Goal: Task Accomplishment & Management: Manage account settings

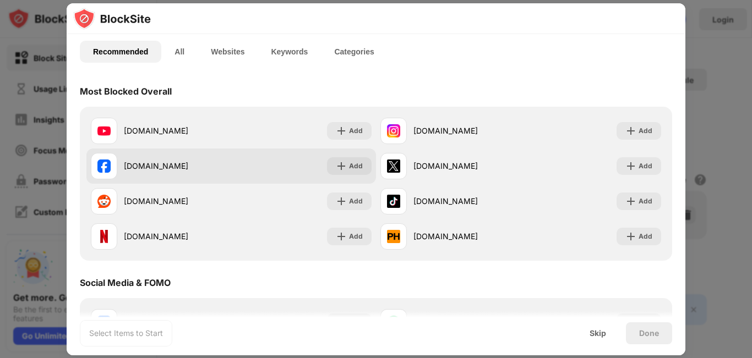
scroll to position [55, 0]
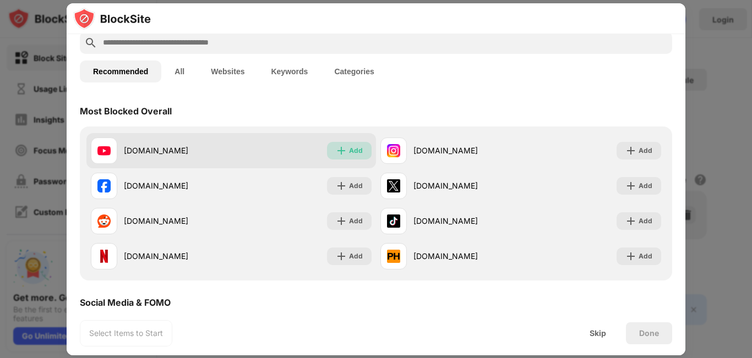
click at [336, 152] on img at bounding box center [341, 150] width 11 height 11
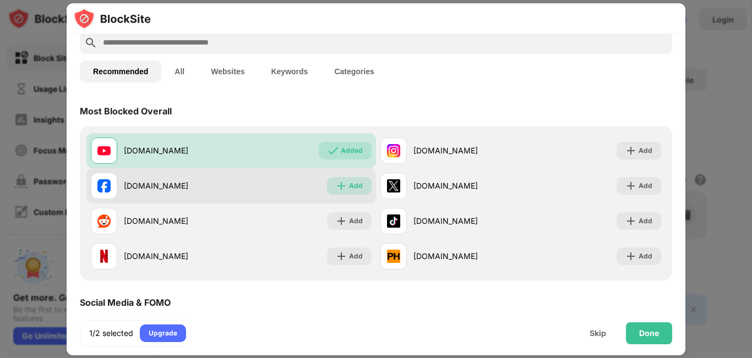
click at [343, 182] on img at bounding box center [341, 185] width 11 height 11
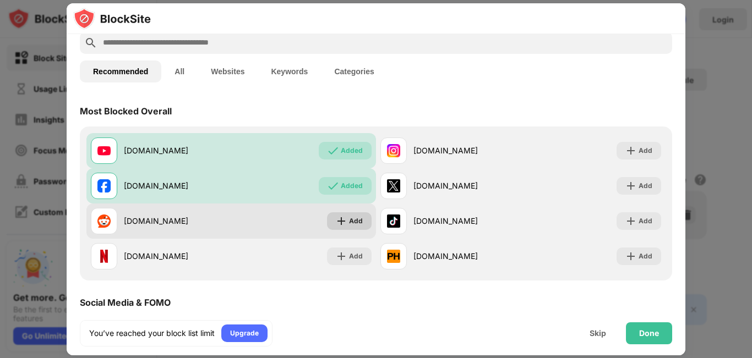
click at [338, 218] on img at bounding box center [341, 221] width 11 height 11
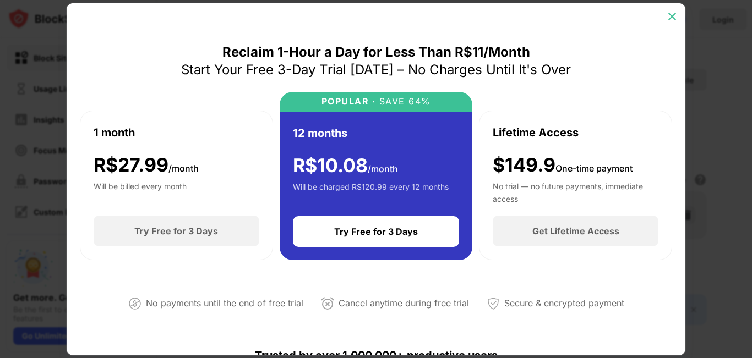
click at [671, 19] on img at bounding box center [671, 16] width 11 height 11
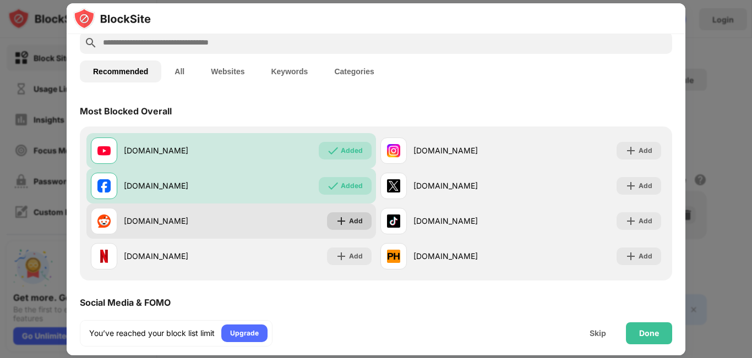
click at [327, 225] on div "Add" at bounding box center [349, 221] width 45 height 18
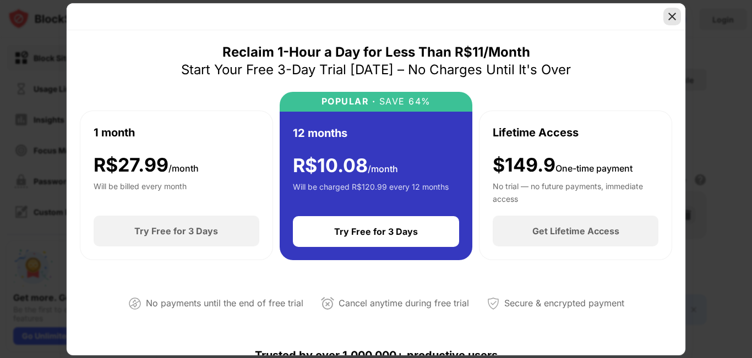
click at [674, 19] on img at bounding box center [671, 16] width 11 height 11
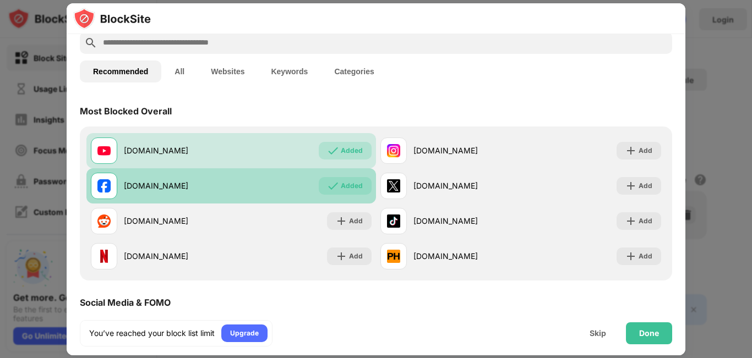
click at [343, 187] on div "Added" at bounding box center [352, 185] width 22 height 11
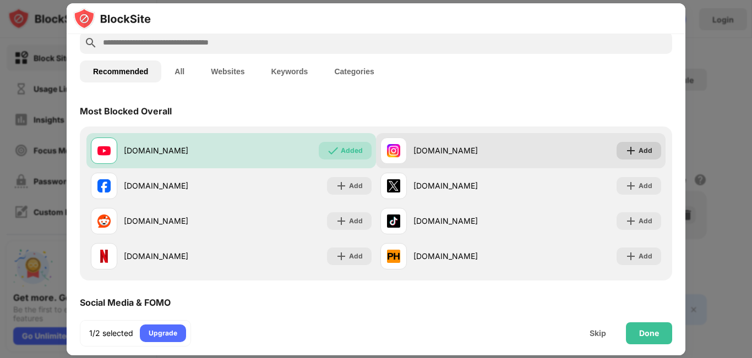
click at [638, 149] on div "Add" at bounding box center [645, 150] width 14 height 11
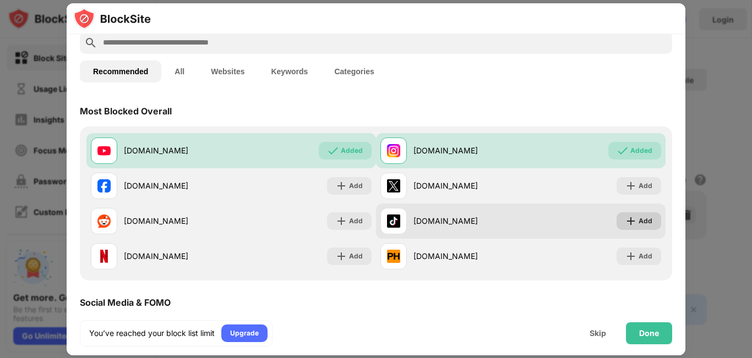
click at [629, 223] on div "Add" at bounding box center [638, 221] width 45 height 18
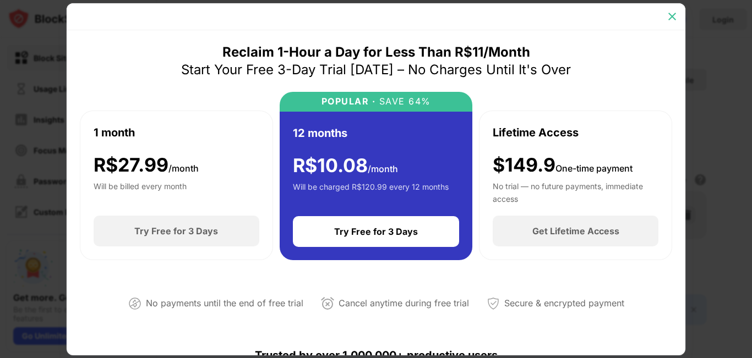
click at [671, 13] on img at bounding box center [671, 16] width 11 height 11
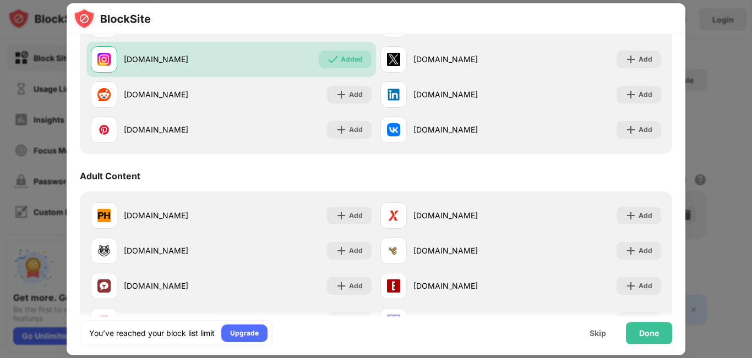
scroll to position [385, 0]
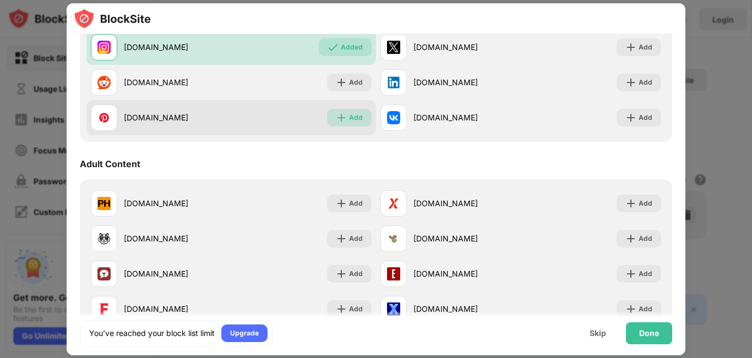
click at [353, 117] on div "Add" at bounding box center [356, 117] width 14 height 11
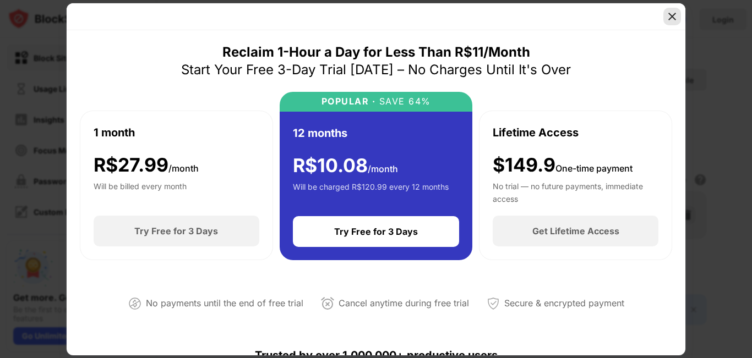
click at [672, 11] on img at bounding box center [671, 16] width 11 height 11
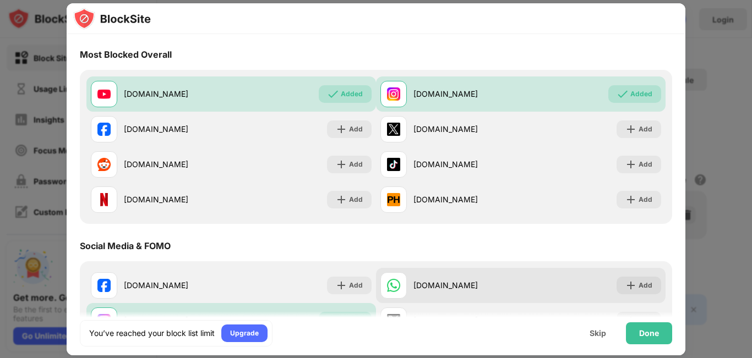
scroll to position [110, 0]
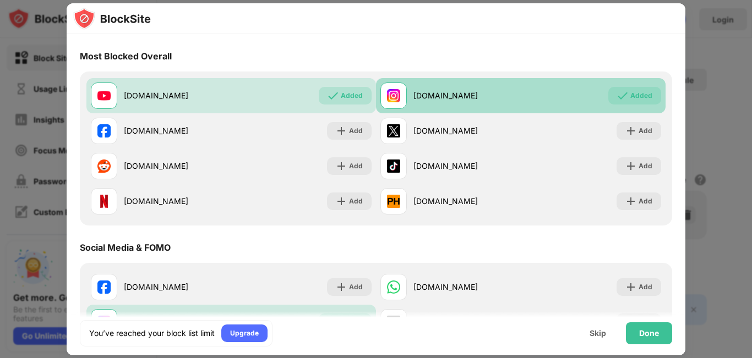
click at [617, 95] on img at bounding box center [622, 95] width 11 height 11
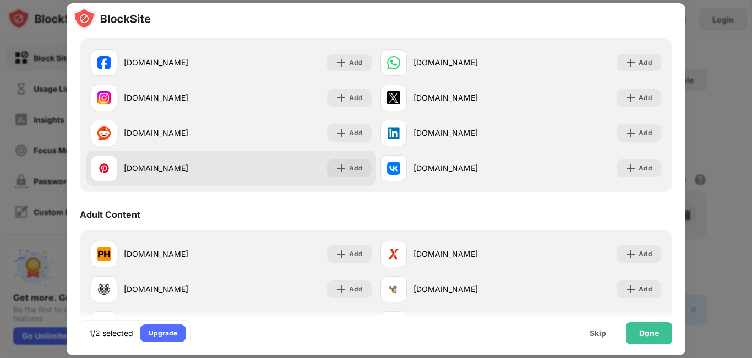
scroll to position [330, 0]
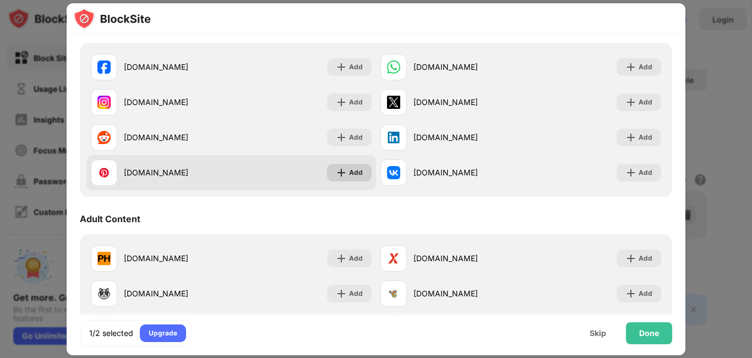
click at [353, 175] on div "Add" at bounding box center [356, 172] width 14 height 11
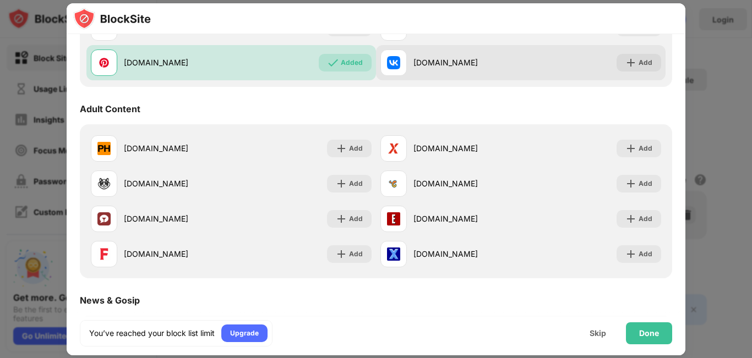
scroll to position [495, 0]
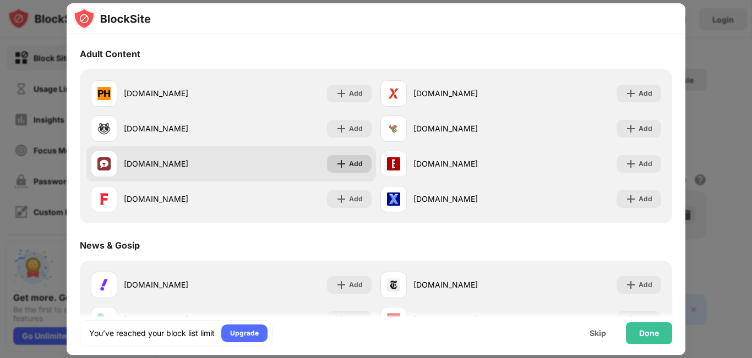
click at [353, 166] on div "Add" at bounding box center [356, 163] width 14 height 11
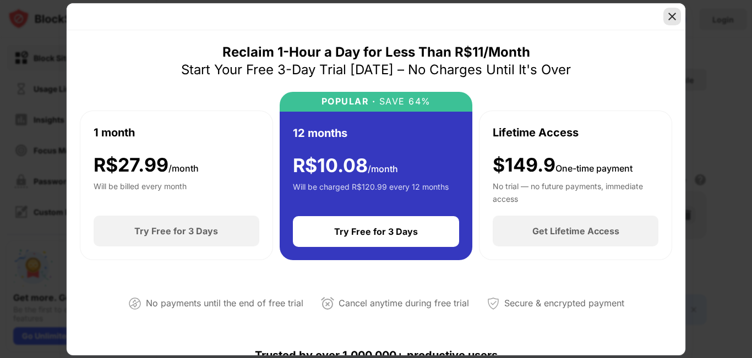
click at [673, 16] on img at bounding box center [671, 16] width 11 height 11
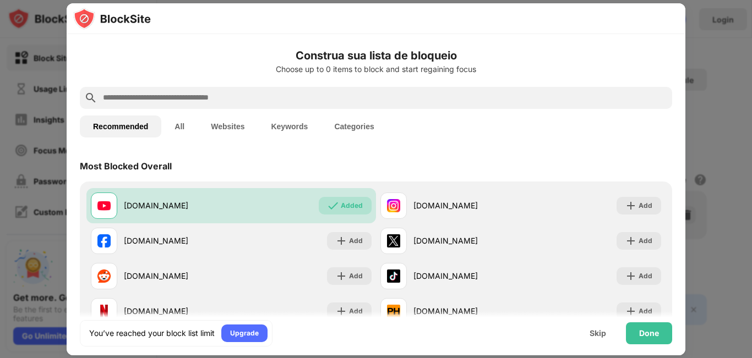
click at [388, 98] on input "text" at bounding box center [385, 97] width 566 height 13
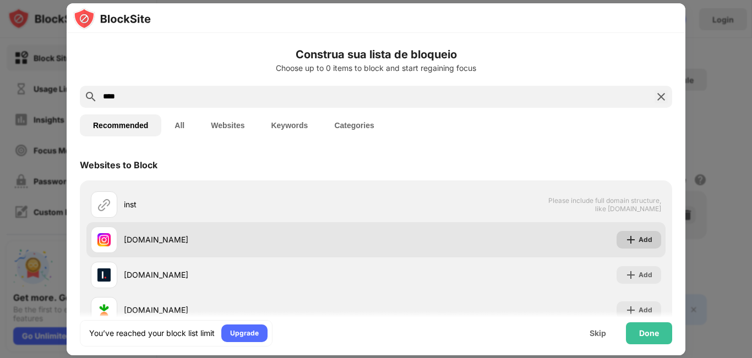
type input "****"
click at [638, 242] on div "Add" at bounding box center [645, 239] width 14 height 11
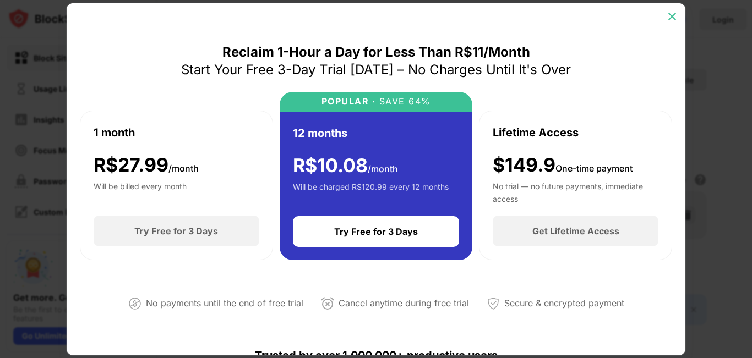
click at [670, 15] on img at bounding box center [671, 16] width 11 height 11
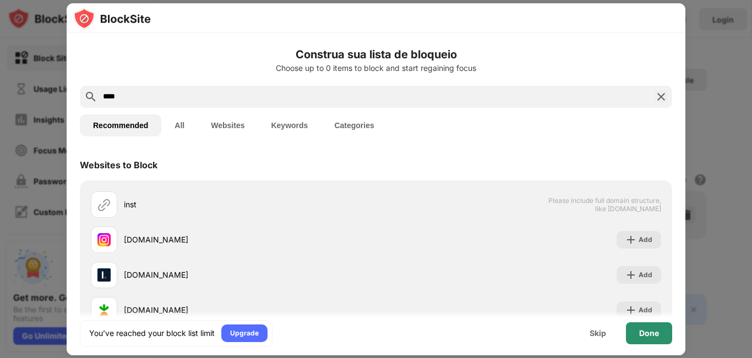
click at [630, 333] on div "Done" at bounding box center [649, 333] width 46 height 22
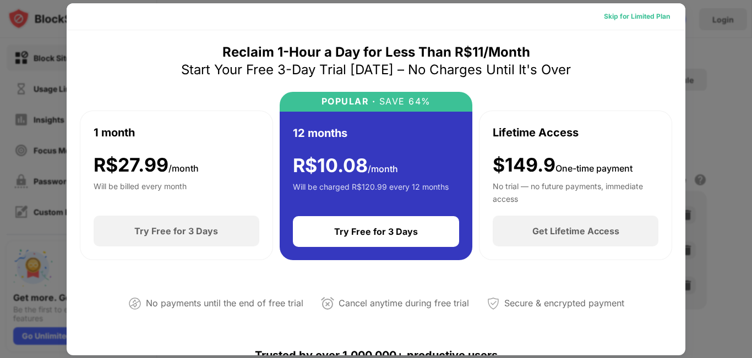
click at [655, 17] on div "Skip for Limited Plan" at bounding box center [637, 16] width 66 height 11
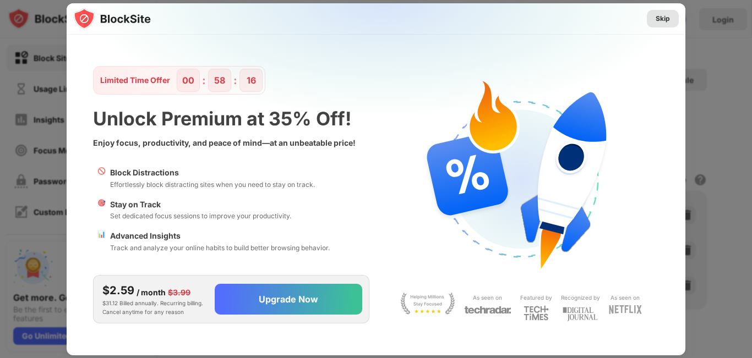
click at [663, 18] on div "Skip" at bounding box center [662, 18] width 14 height 11
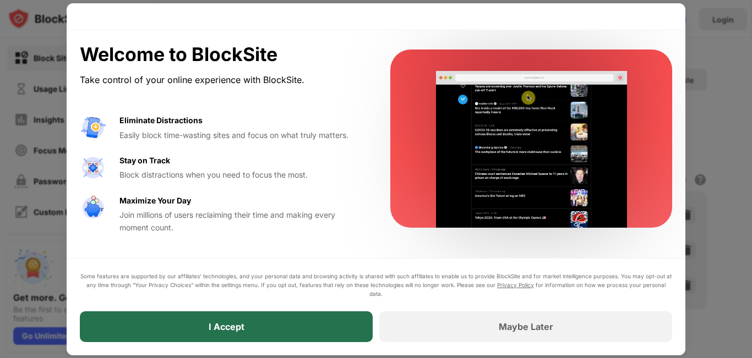
click at [315, 323] on div "I Accept" at bounding box center [226, 326] width 293 height 31
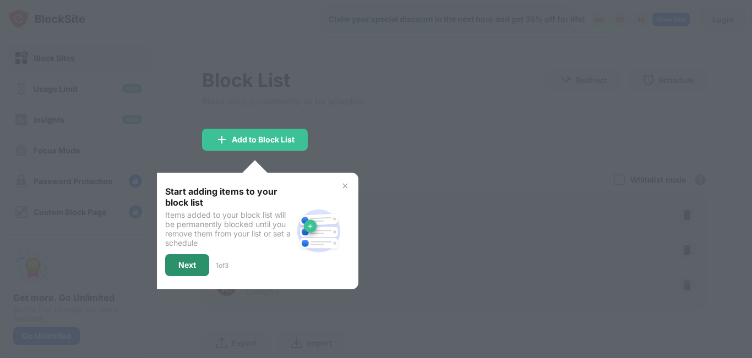
click at [195, 267] on div "Next" at bounding box center [187, 265] width 18 height 9
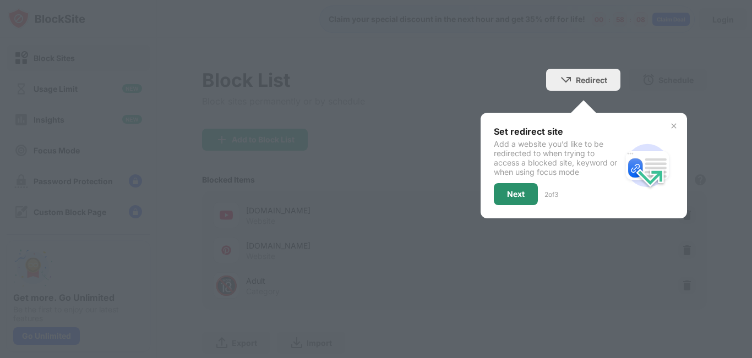
click at [507, 194] on div "Next" at bounding box center [516, 194] width 18 height 9
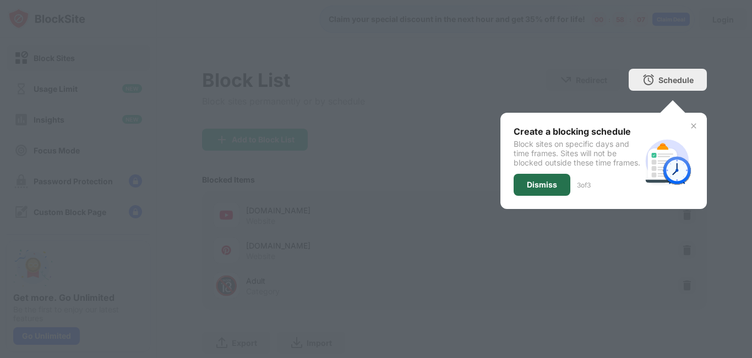
click at [527, 189] on div "Dismiss" at bounding box center [542, 184] width 30 height 9
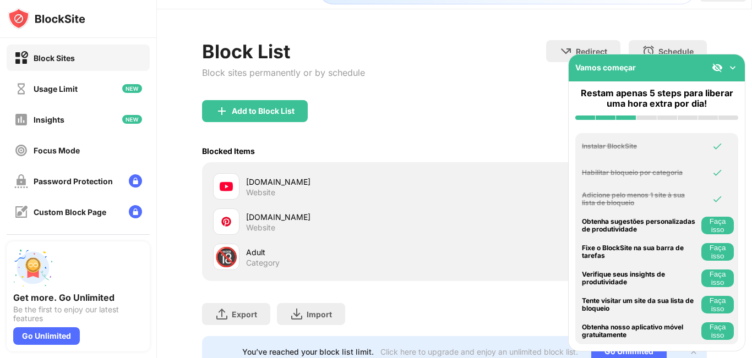
scroll to position [55, 0]
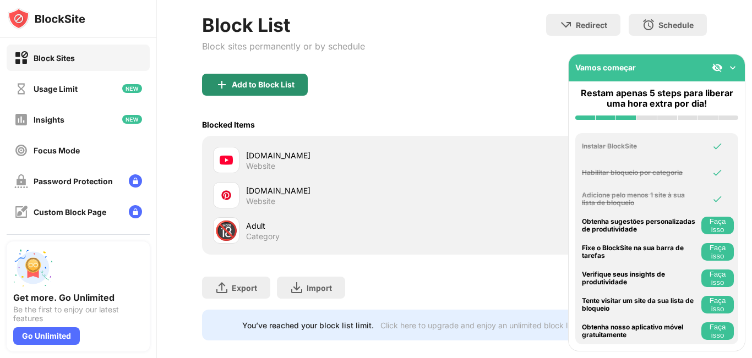
click at [292, 83] on div "Add to Block List" at bounding box center [263, 84] width 63 height 9
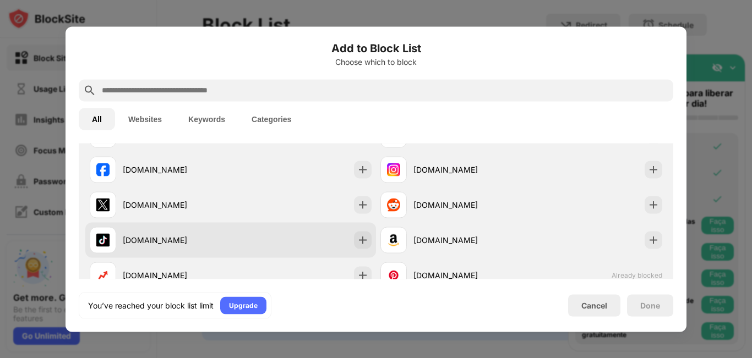
scroll to position [165, 0]
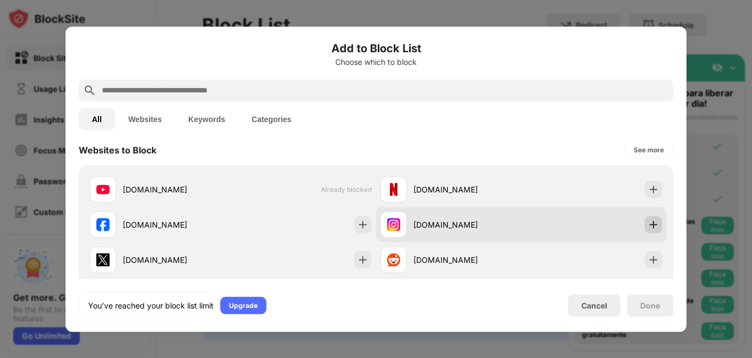
click at [648, 225] on img at bounding box center [653, 224] width 11 height 11
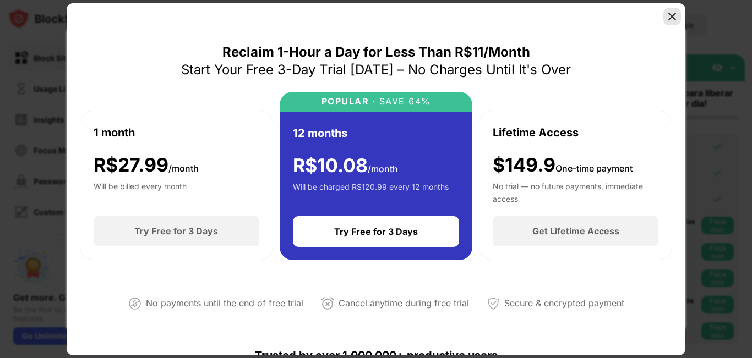
click at [670, 18] on img at bounding box center [671, 16] width 11 height 11
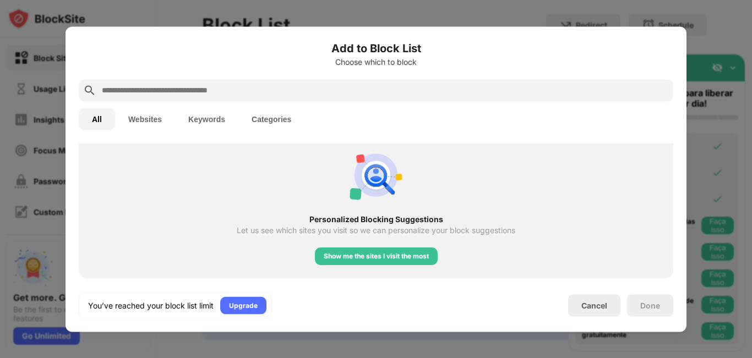
scroll to position [440, 0]
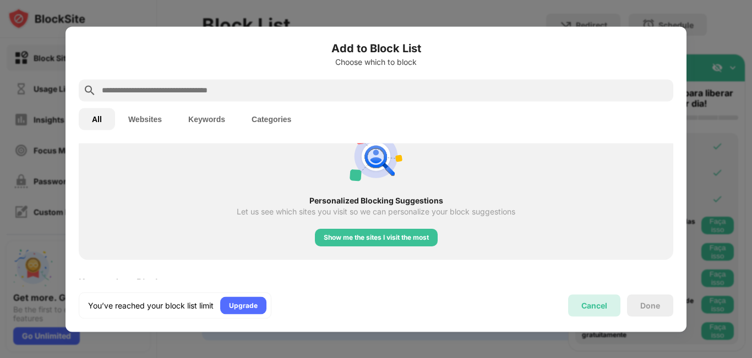
click at [595, 307] on div "Cancel" at bounding box center [594, 305] width 26 height 9
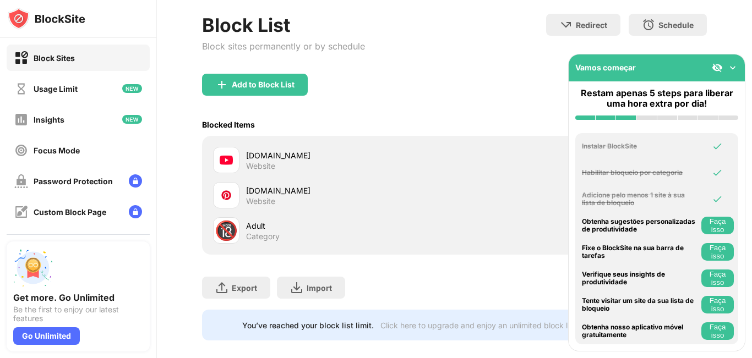
scroll to position [0, 0]
